Goal: Obtain resource: Obtain resource

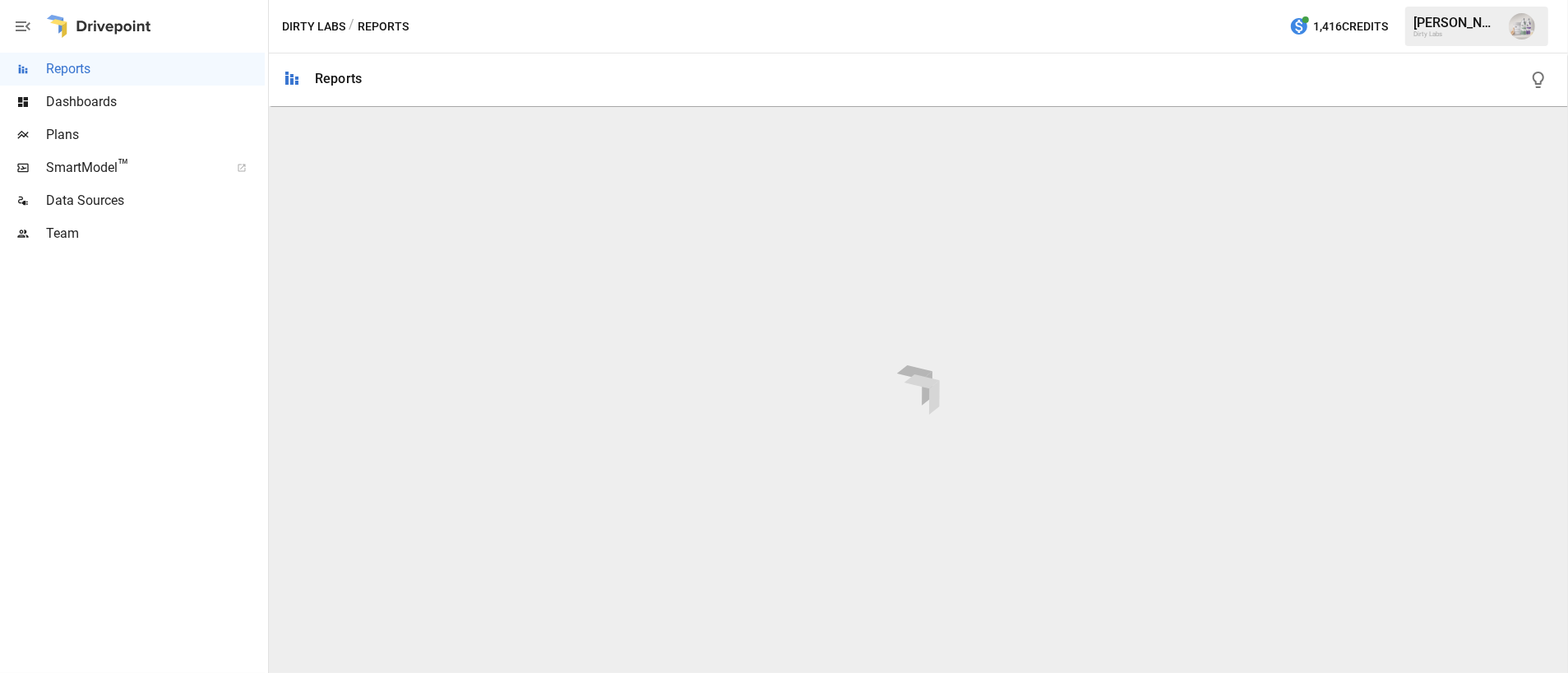
click at [67, 129] on span "Plans" at bounding box center [155, 134] width 219 height 20
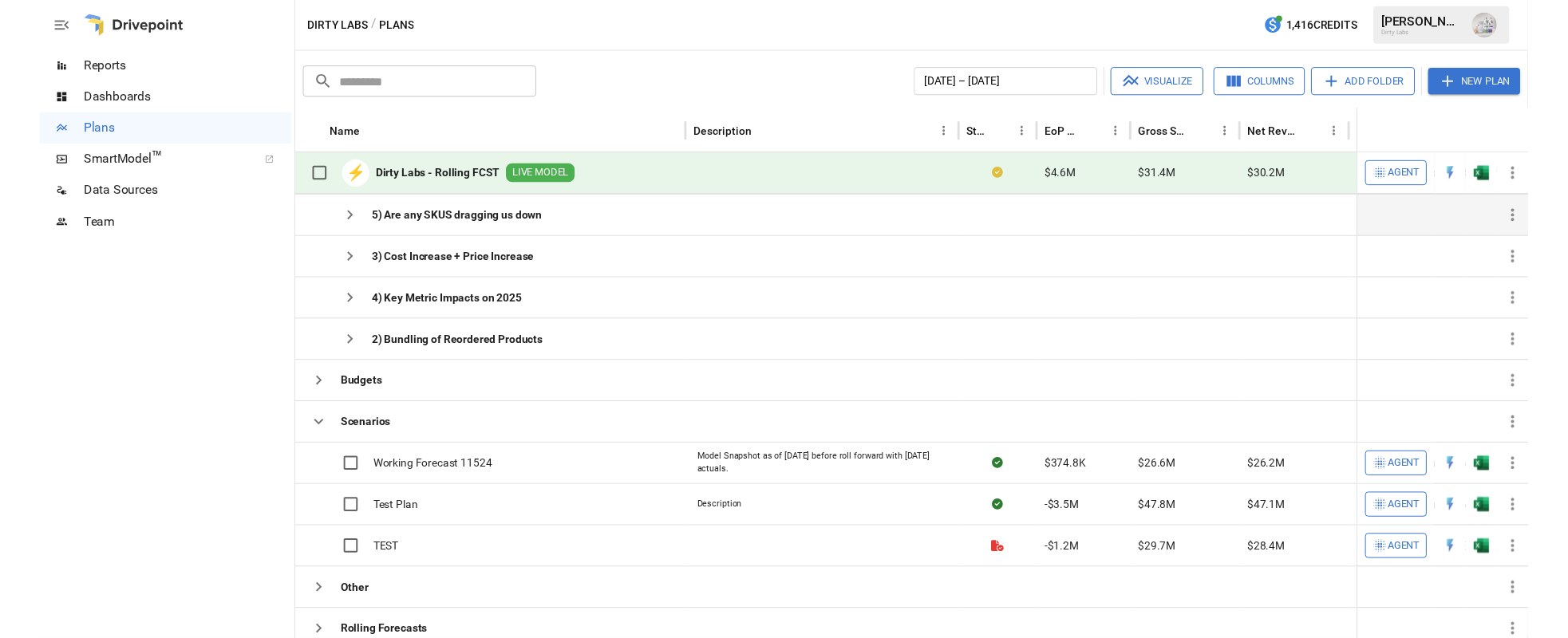
scroll to position [201, 0]
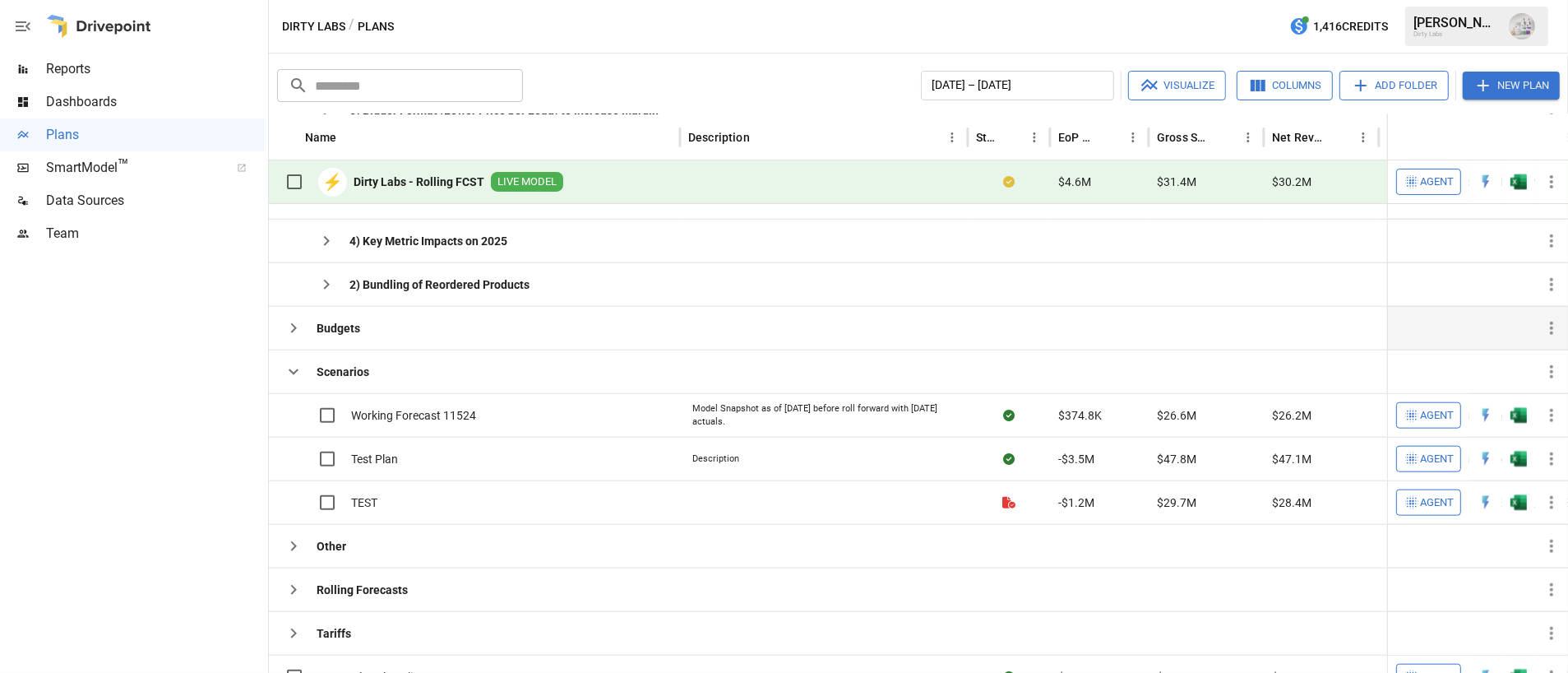
click at [298, 321] on icon "button" at bounding box center [293, 327] width 20 height 20
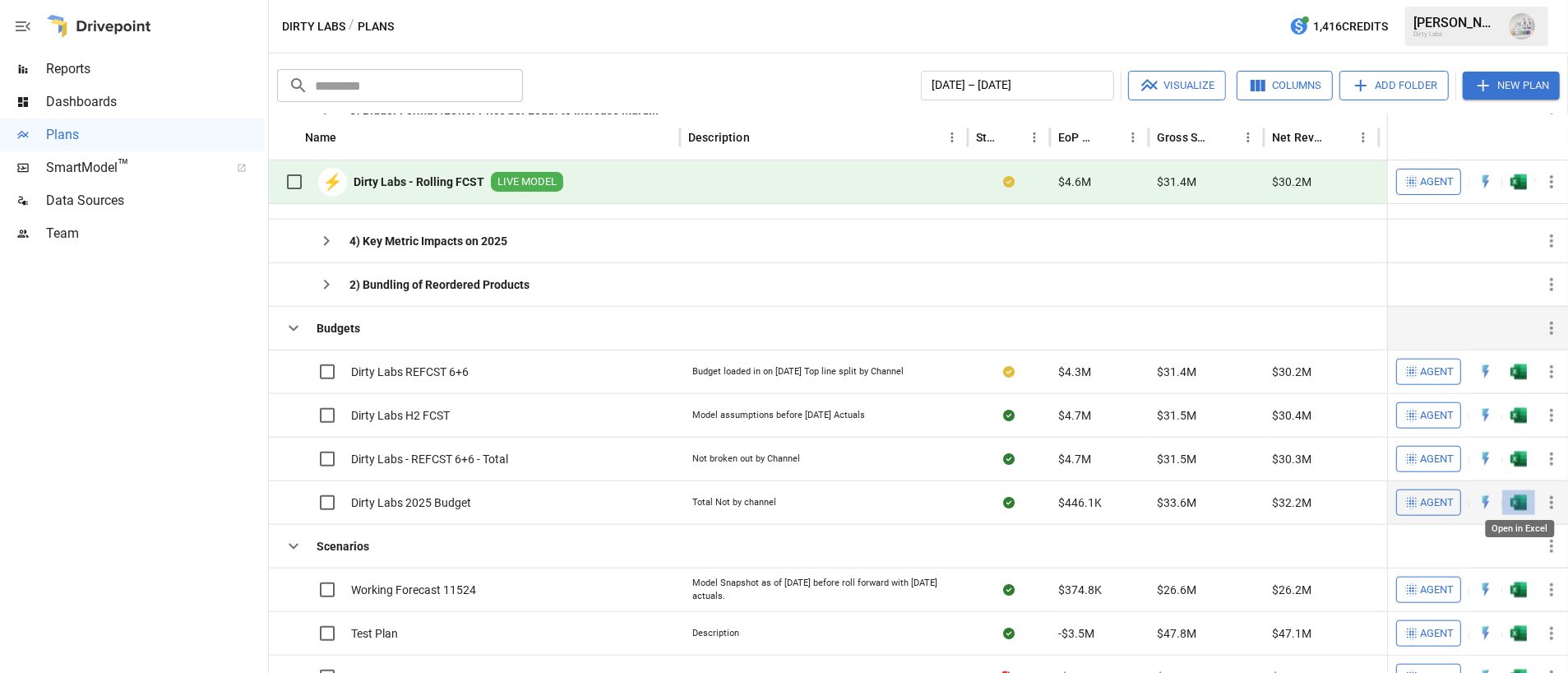
click at [1518, 499] on img "Open in Excel" at bounding box center [1519, 502] width 16 height 16
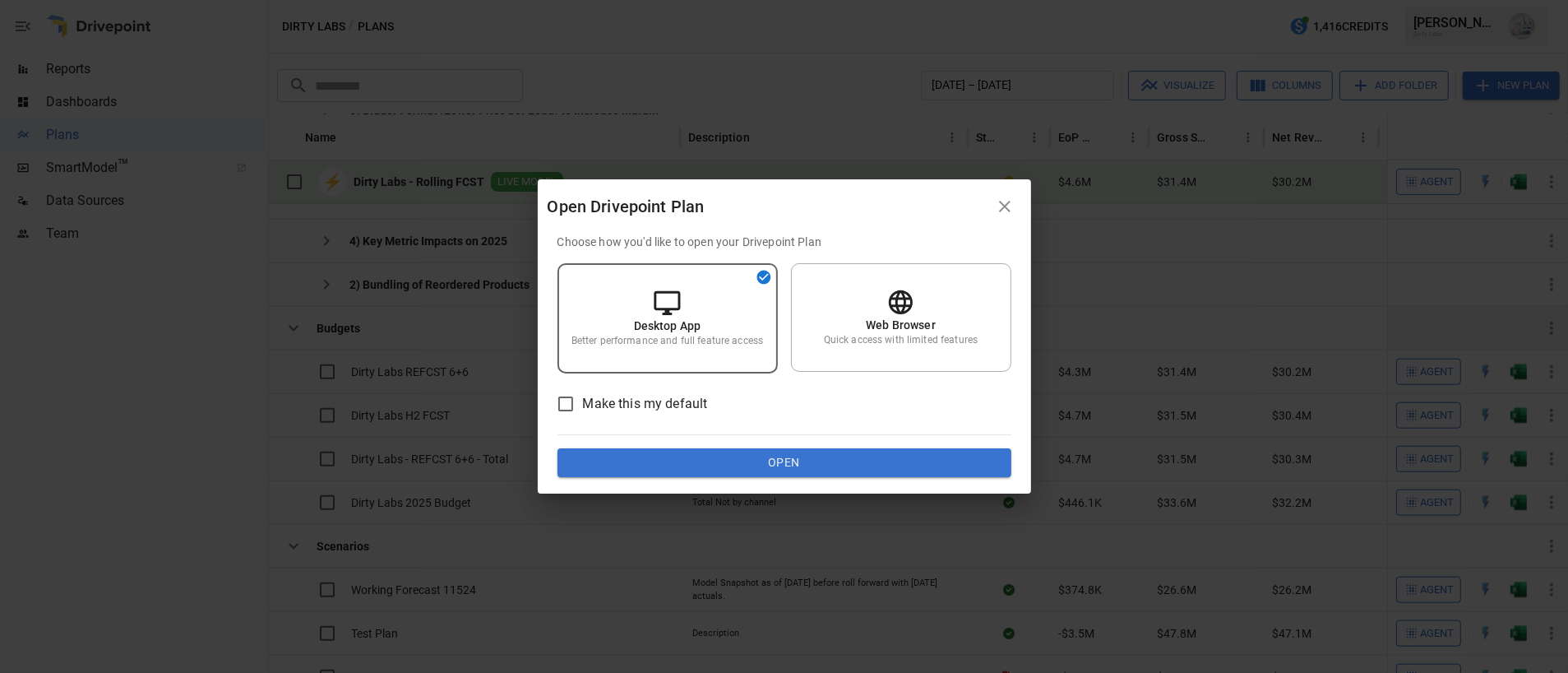
click at [755, 456] on button "Open" at bounding box center [784, 463] width 454 height 30
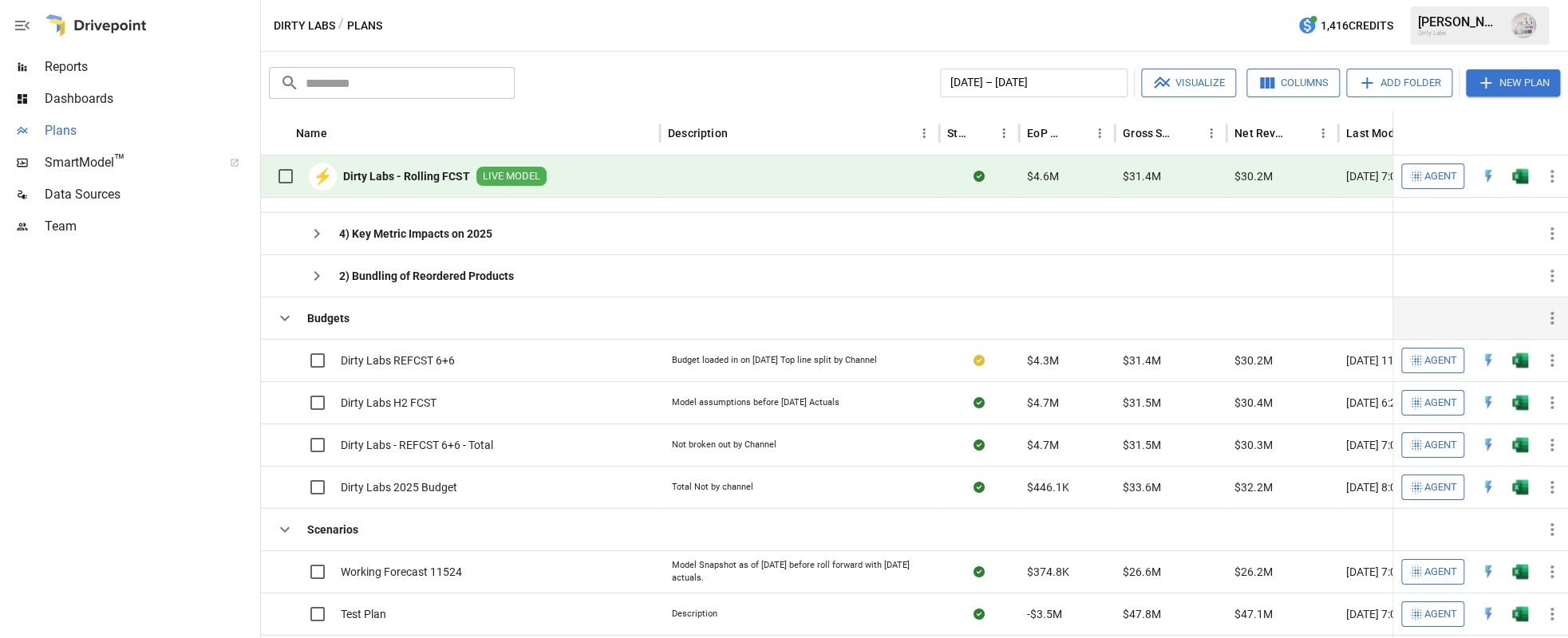
click at [76, 128] on span "Plans" at bounding box center [151, 130] width 212 height 19
click at [1521, 174] on img "Open in Excel" at bounding box center [1520, 175] width 16 height 16
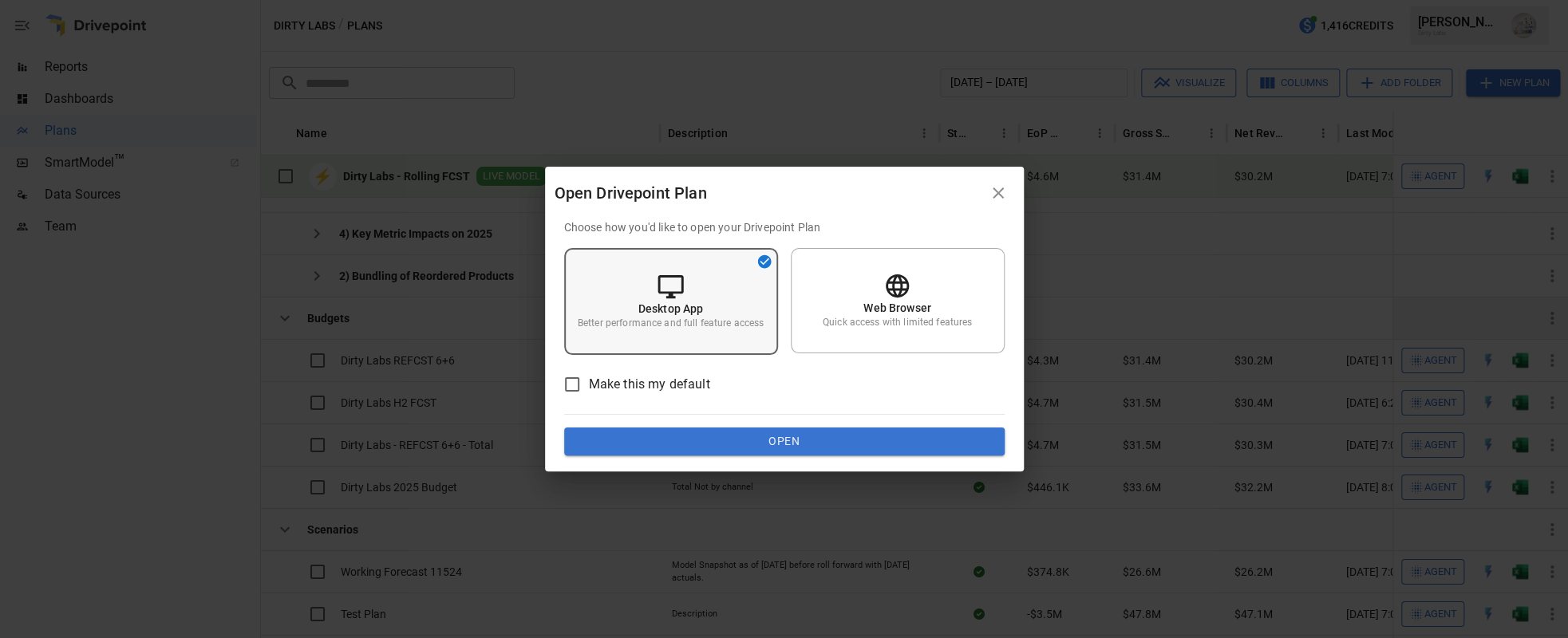
drag, startPoint x: 642, startPoint y: 306, endPoint x: 676, endPoint y: 332, distance: 42.8
click at [642, 306] on p "Desktop App" at bounding box center [670, 308] width 66 height 16
click at [798, 444] on button "Open" at bounding box center [784, 441] width 440 height 29
